Goal: Information Seeking & Learning: Learn about a topic

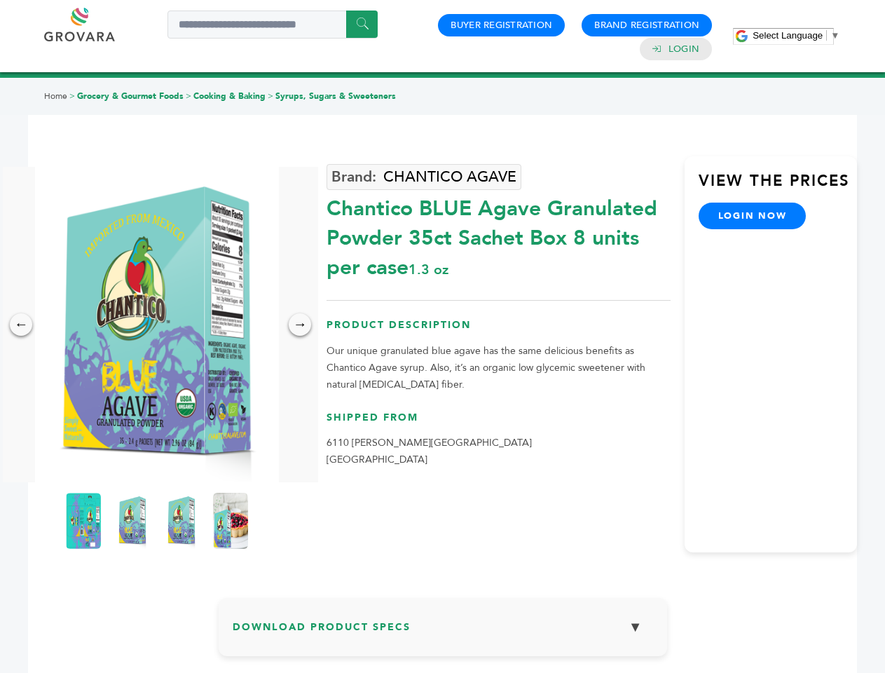
click at [796, 35] on span "Select Language" at bounding box center [788, 35] width 70 height 11
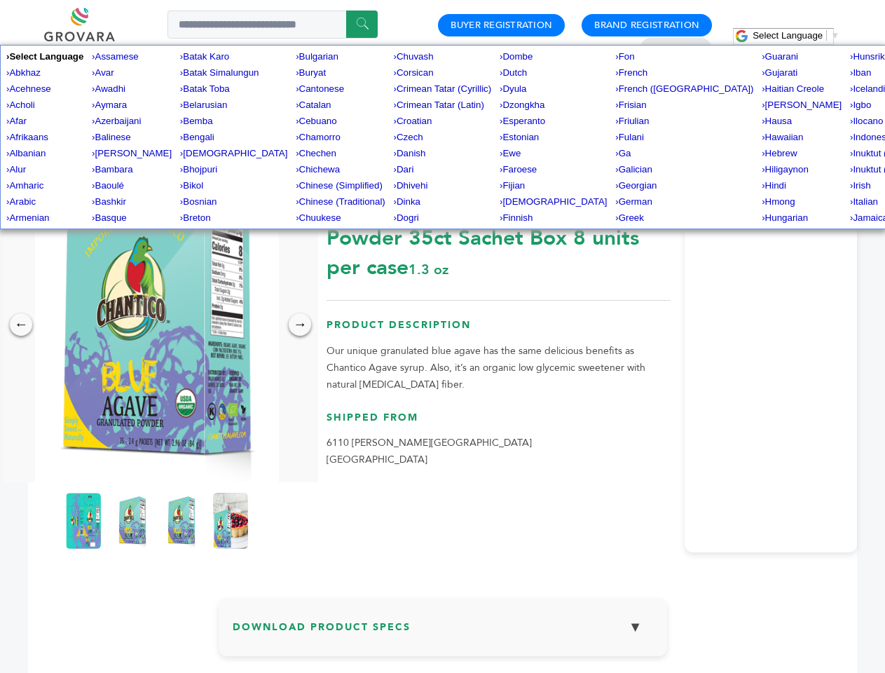
click at [157, 325] on img at bounding box center [157, 324] width 244 height 315
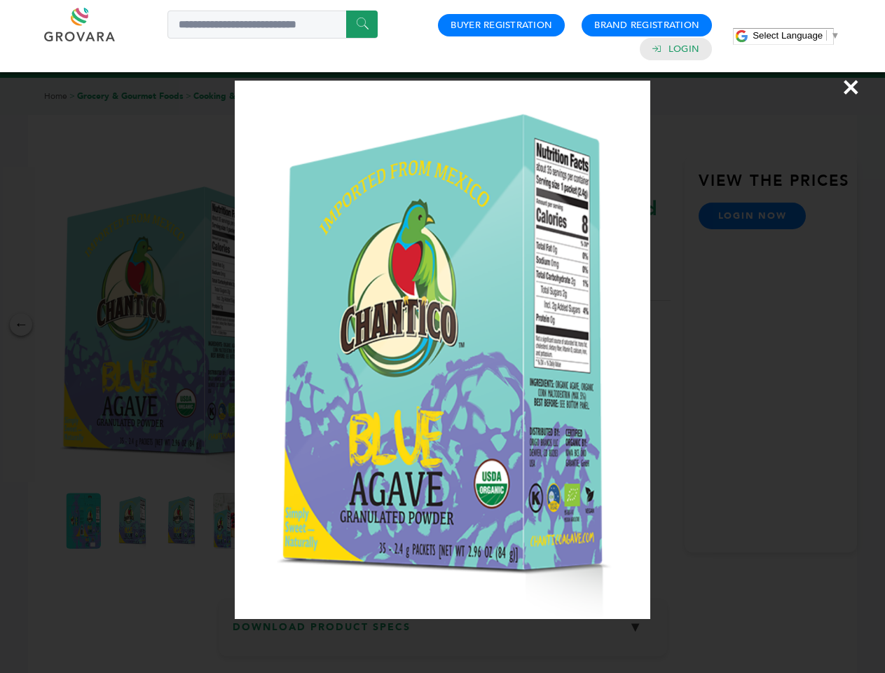
click at [21, 325] on div "×" at bounding box center [442, 336] width 885 height 673
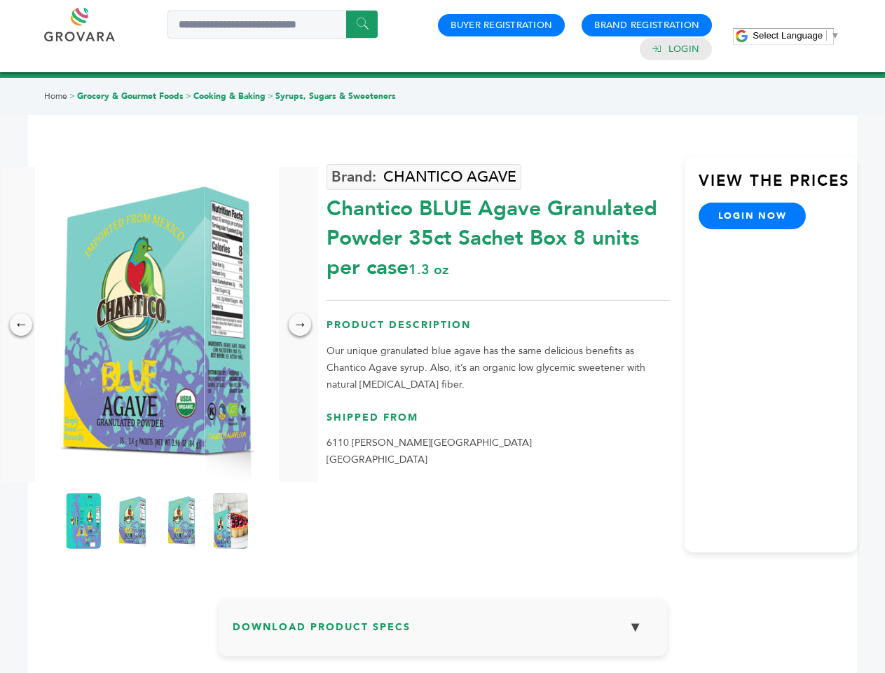
click at [300, 325] on div "→" at bounding box center [300, 324] width 22 height 22
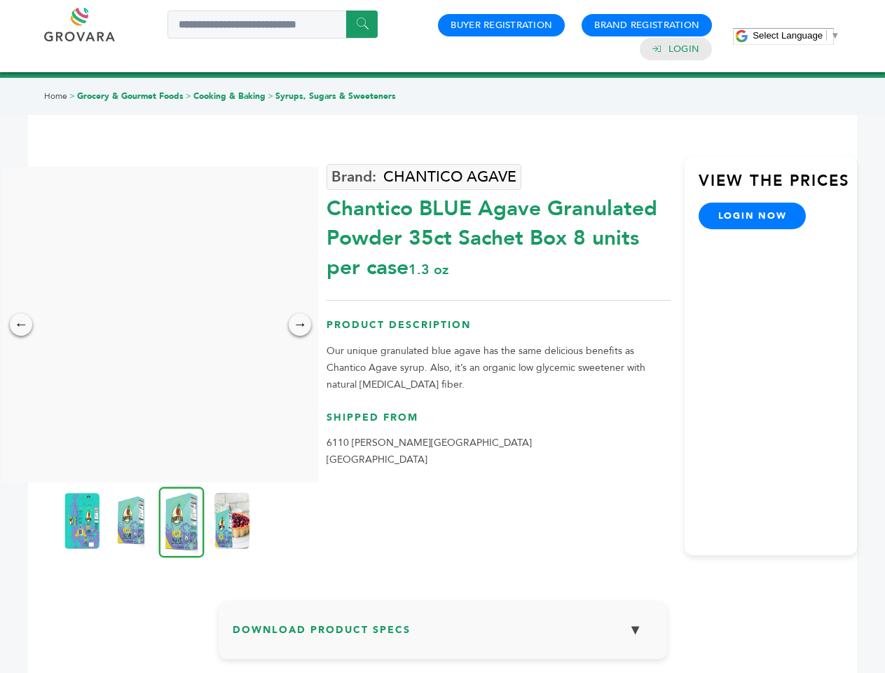
click at [83, 521] on img at bounding box center [81, 521] width 35 height 56
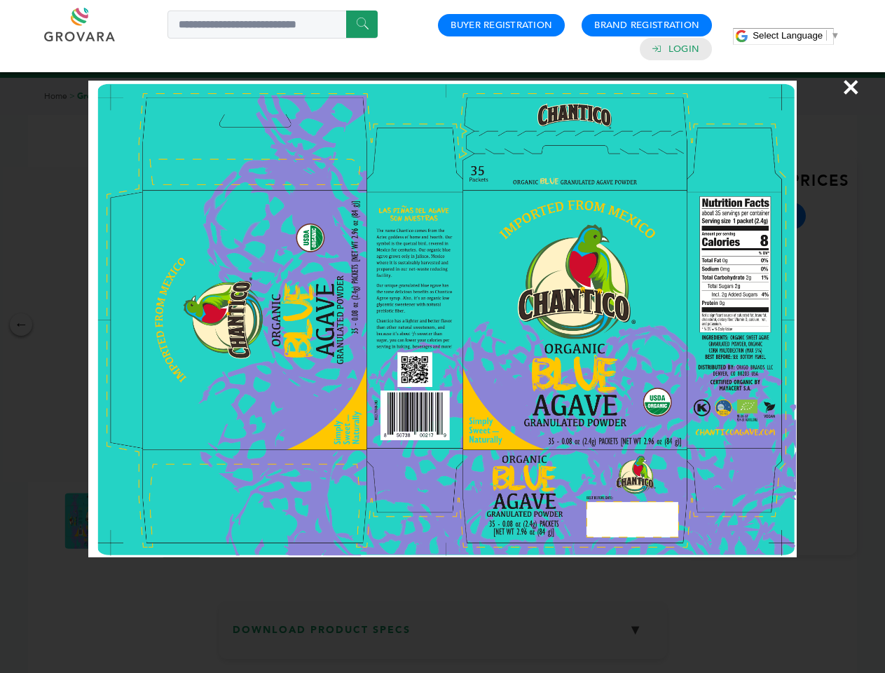
click at [132, 521] on div "×" at bounding box center [442, 336] width 885 height 673
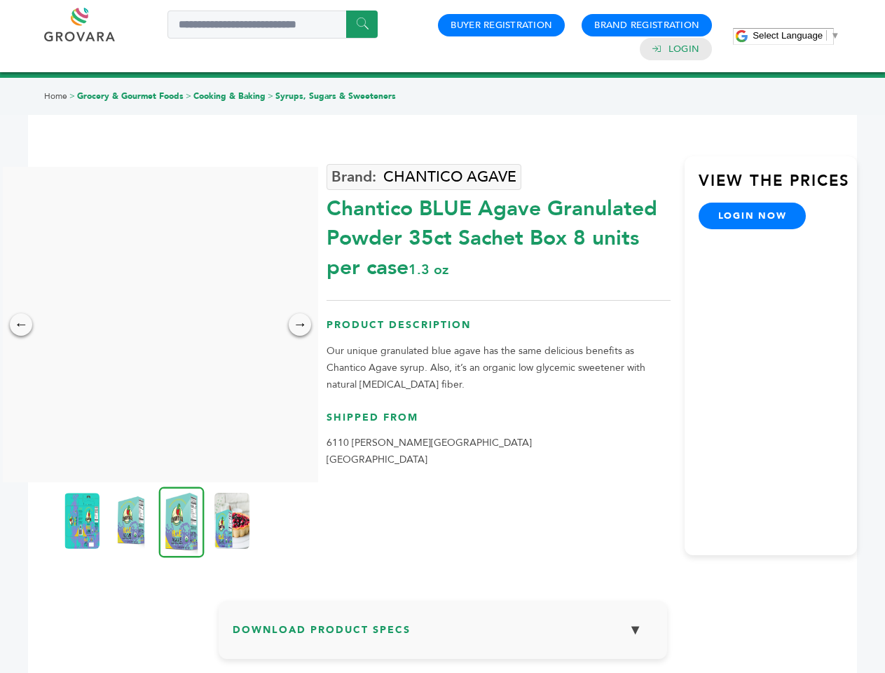
click at [182, 521] on img at bounding box center [182, 521] width 46 height 71
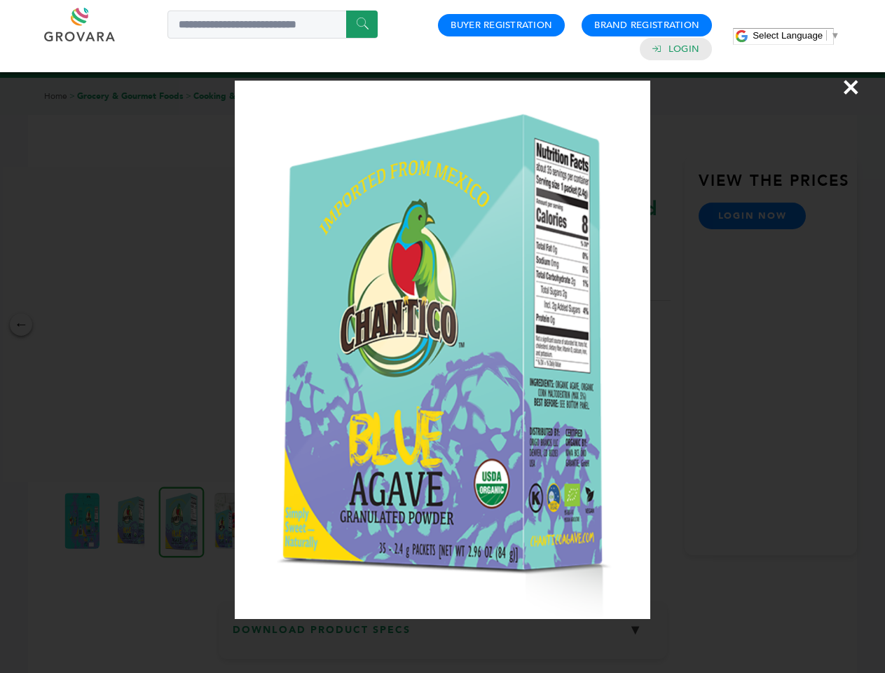
click at [231, 521] on div "×" at bounding box center [442, 336] width 885 height 673
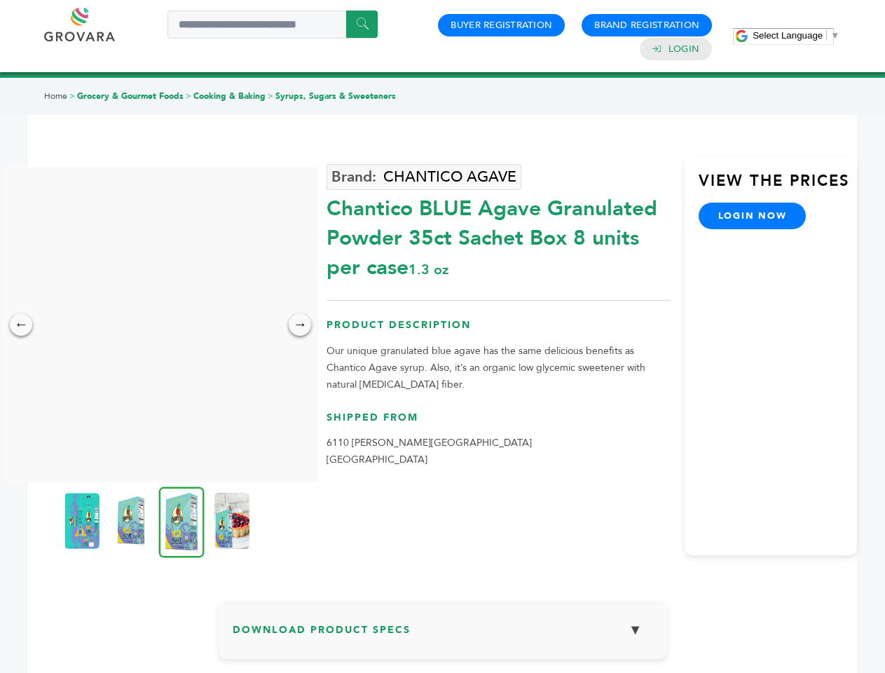
click at [443, 632] on h3 "Download Product Specs ▼" at bounding box center [443, 635] width 421 height 41
